Goal: Use online tool/utility: Utilize a website feature to perform a specific function

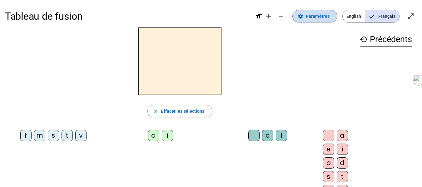
click at [324, 20] on span at bounding box center [314, 16] width 44 height 15
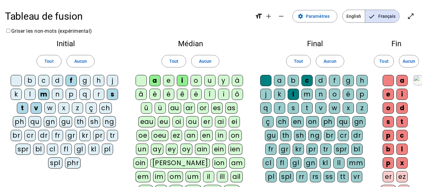
click at [30, 96] on div "l" at bounding box center [29, 94] width 11 height 11
click at [70, 97] on div "p" at bounding box center [71, 94] width 11 height 11
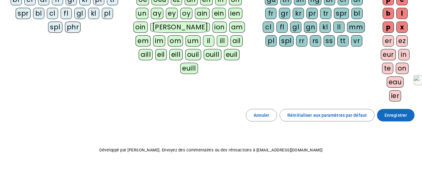
click at [386, 112] on span "Enregistrer" at bounding box center [395, 114] width 22 height 7
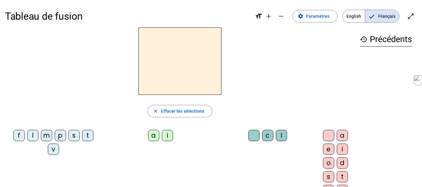
click at [22, 135] on div "f" at bounding box center [18, 135] width 11 height 11
click at [162, 136] on div "i" at bounding box center [167, 135] width 11 height 11
click at [276, 133] on div "l" at bounding box center [281, 135] width 11 height 11
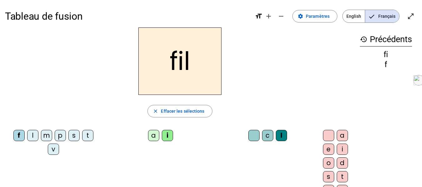
click at [48, 136] on div "m" at bounding box center [46, 135] width 11 height 11
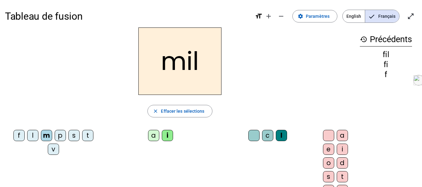
click at [148, 134] on div "a" at bounding box center [153, 135] width 11 height 11
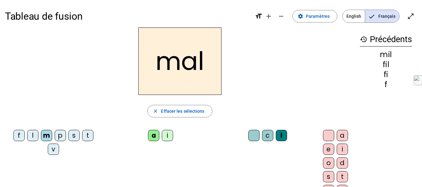
click at [57, 148] on div "v" at bounding box center [53, 149] width 11 height 11
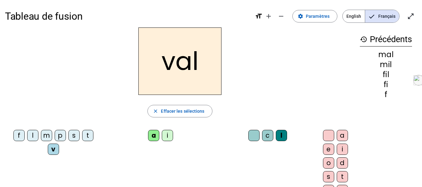
click at [248, 134] on div at bounding box center [253, 135] width 11 height 11
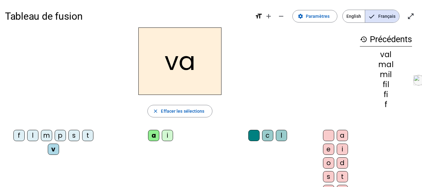
click at [51, 137] on div "m" at bounding box center [46, 135] width 11 height 11
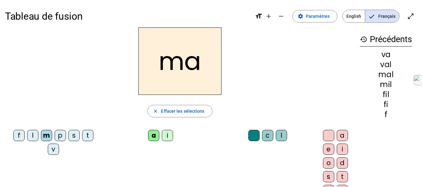
click at [82, 141] on div "t" at bounding box center [87, 135] width 11 height 11
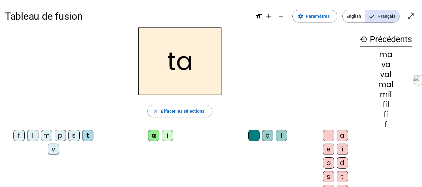
click at [72, 135] on div "s" at bounding box center [73, 135] width 11 height 11
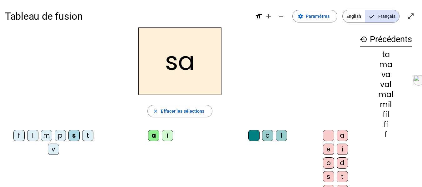
click at [262, 137] on div "c" at bounding box center [267, 135] width 11 height 11
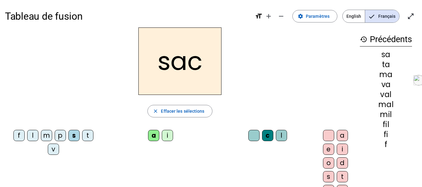
click at [36, 136] on div "l" at bounding box center [32, 135] width 11 height 11
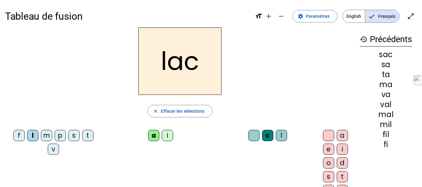
click at [82, 141] on div "t" at bounding box center [87, 135] width 11 height 11
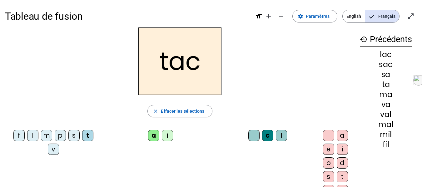
click at [162, 137] on div "i" at bounding box center [167, 135] width 11 height 11
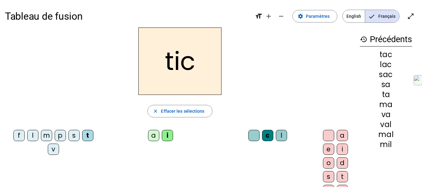
click at [67, 136] on letter-bubble "p" at bounding box center [62, 137] width 14 height 14
